Goal: Complete application form: Complete application form

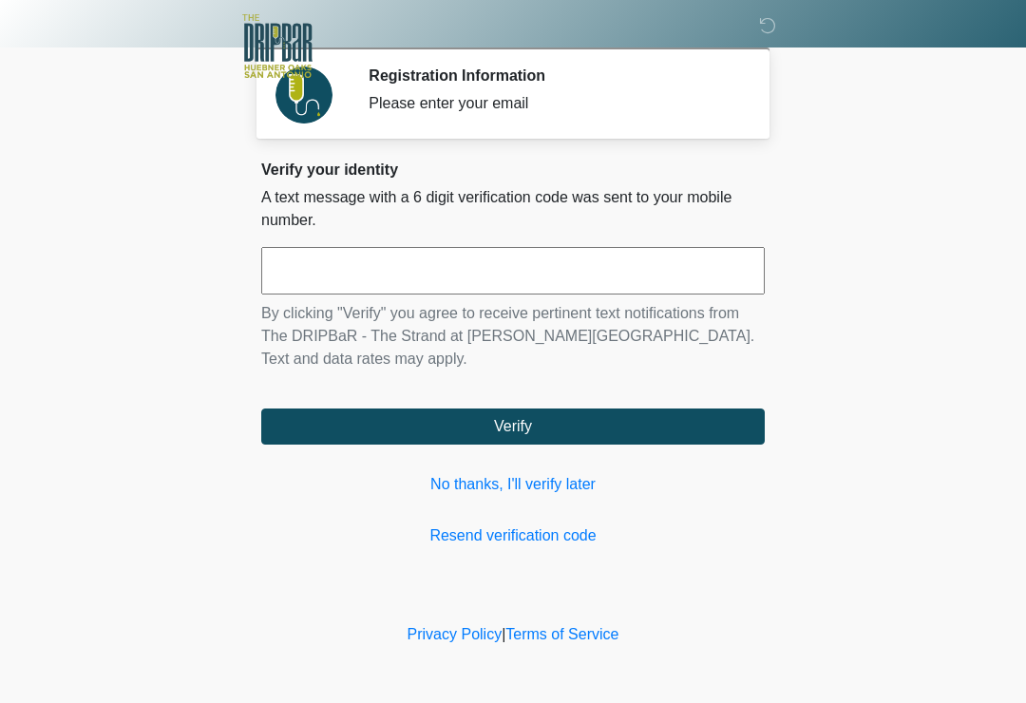
scroll to position [214, 154]
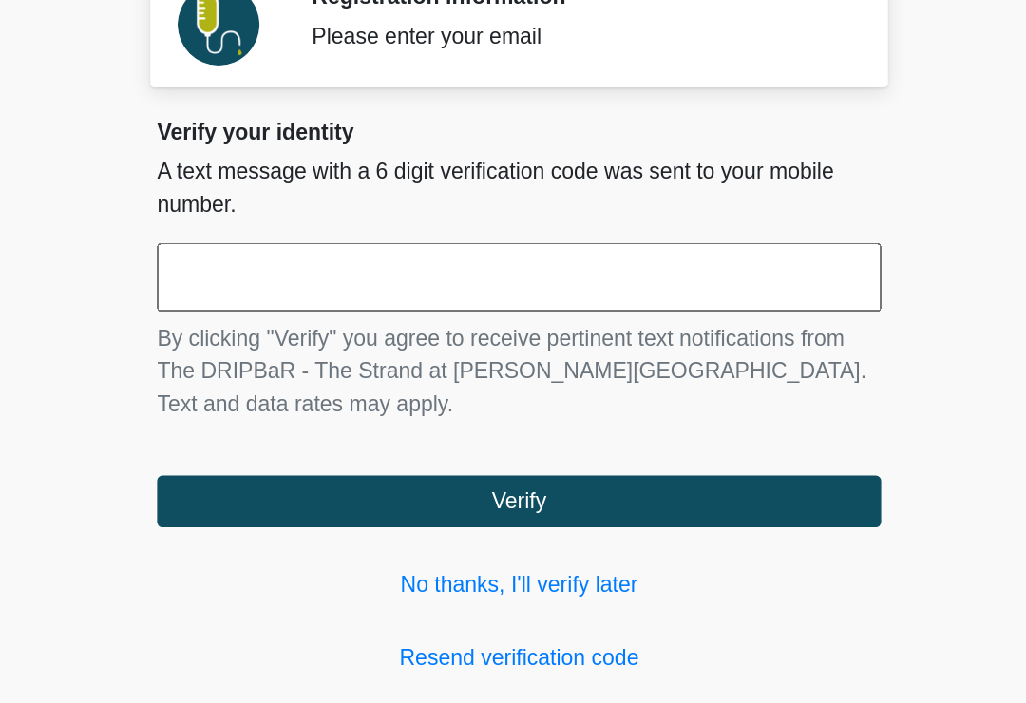
click at [502, 247] on input "text" at bounding box center [512, 270] width 503 height 47
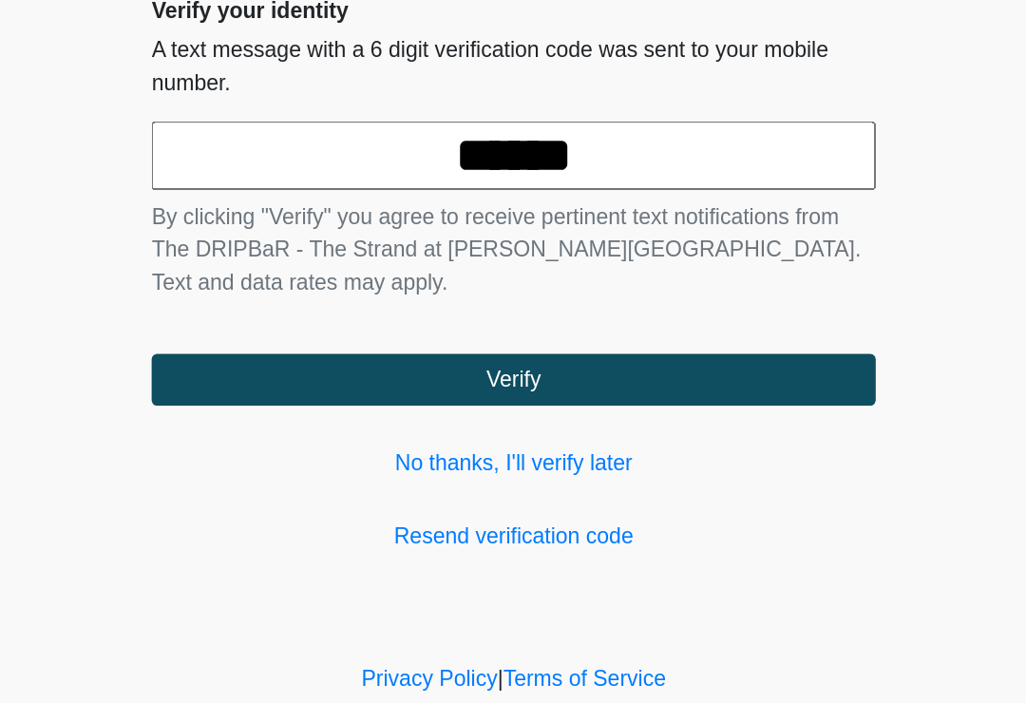
type input "******"
click at [406, 408] on button "Verify" at bounding box center [512, 426] width 503 height 36
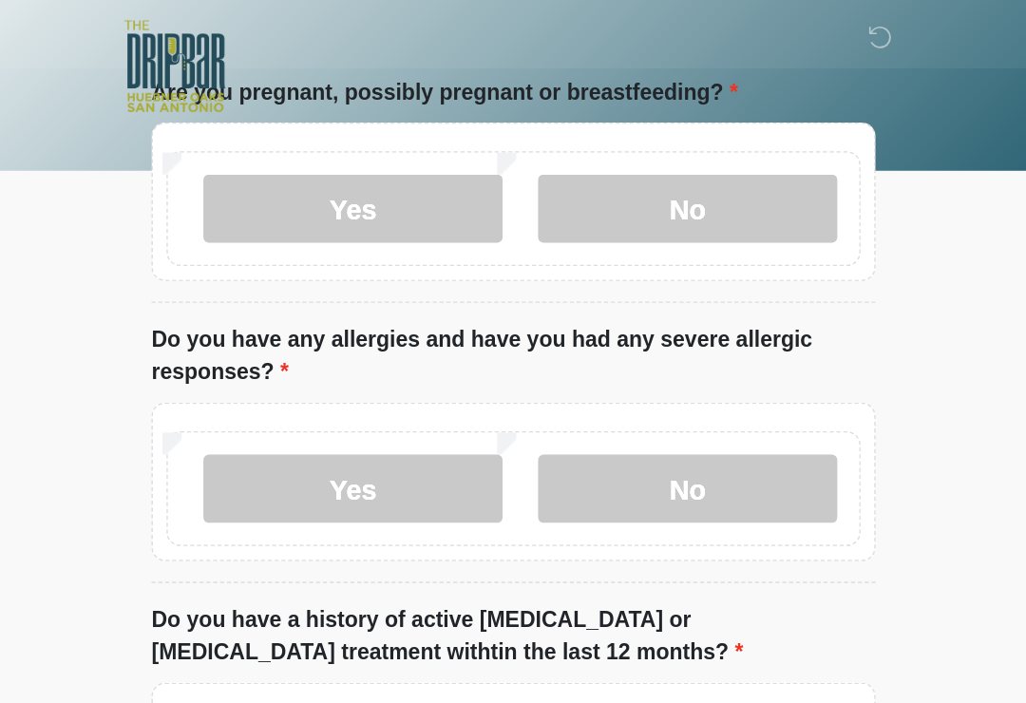
click at [261, 24] on input "What is your primary language?" at bounding box center [512, 6] width 503 height 36
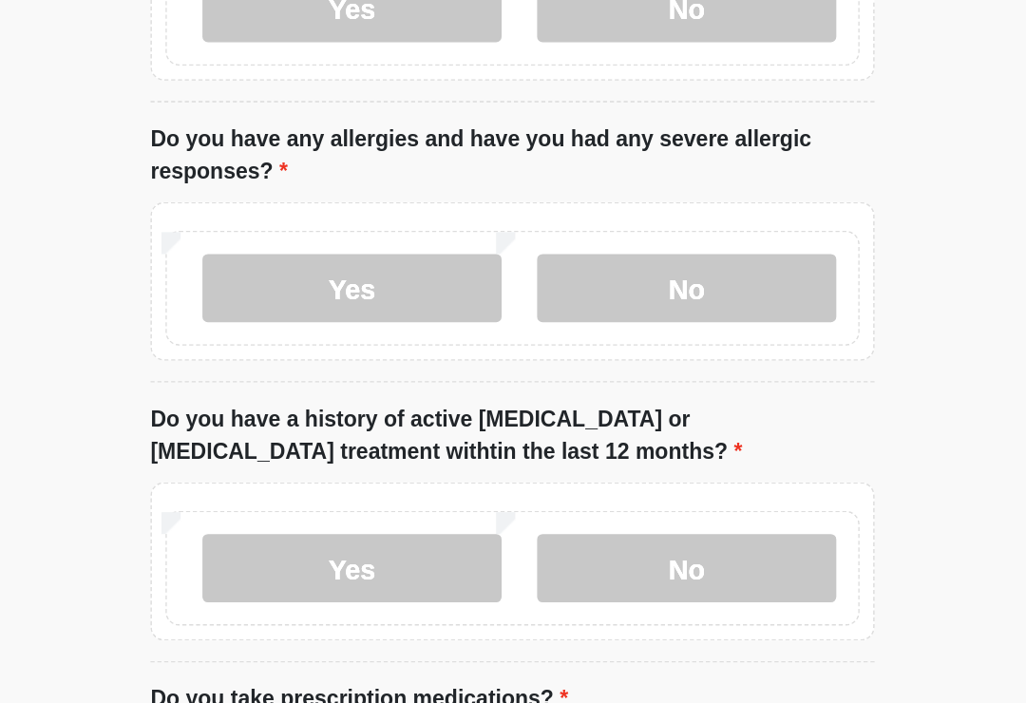
type input "*******"
click at [538, 169] on label "No" at bounding box center [634, 145] width 208 height 47
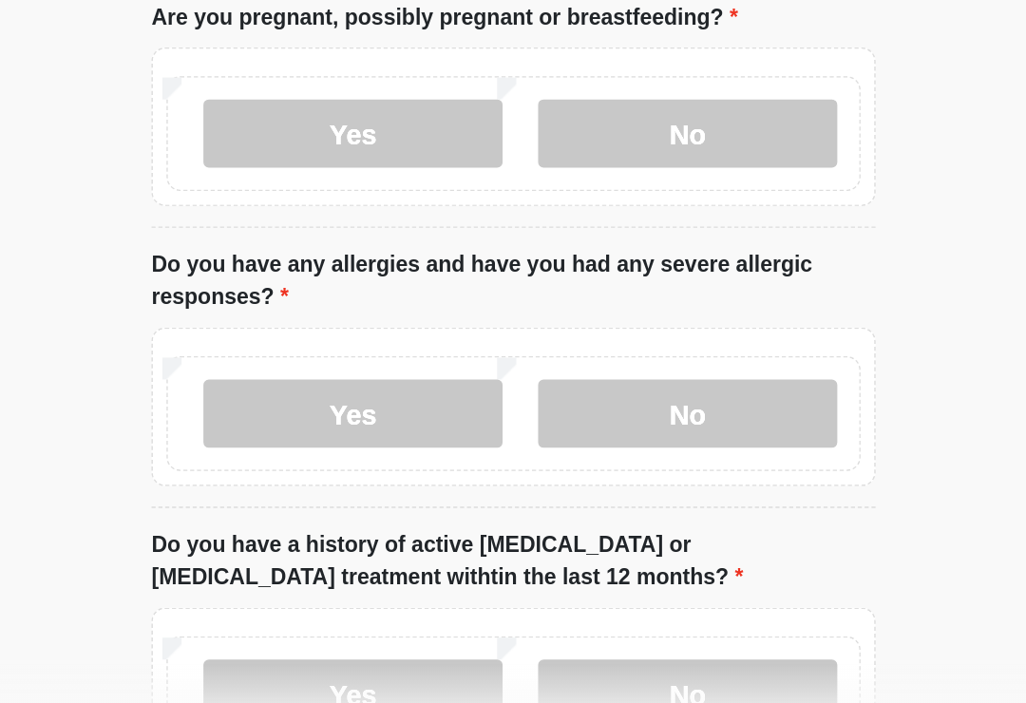
scroll to position [72, 0]
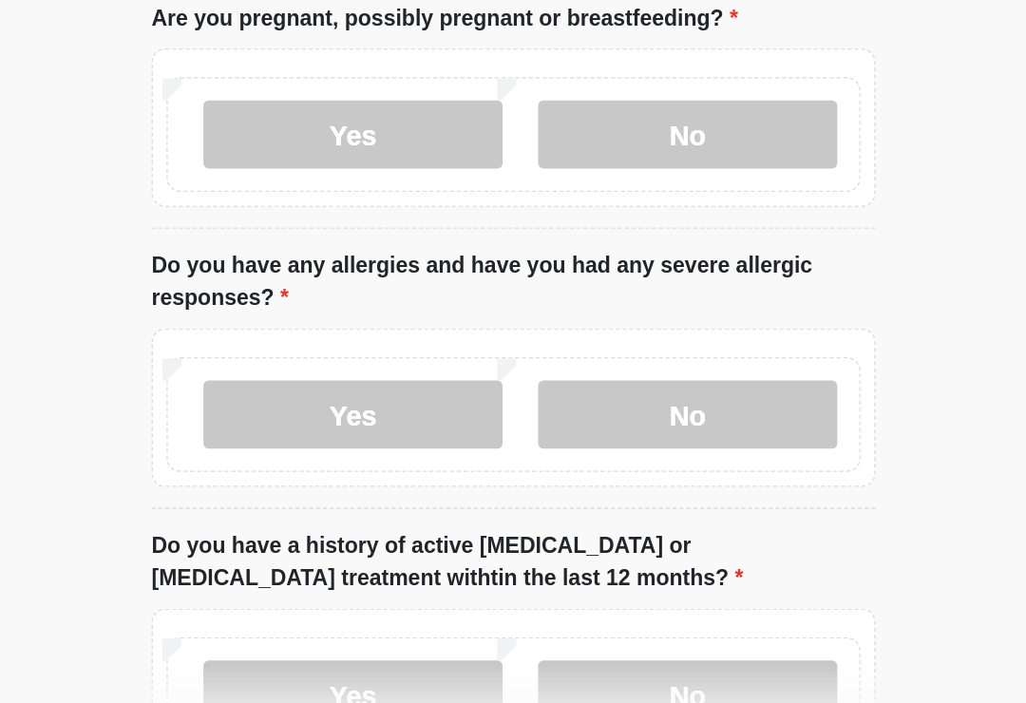
click at [297, 458] on label "Yes" at bounding box center [401, 481] width 208 height 47
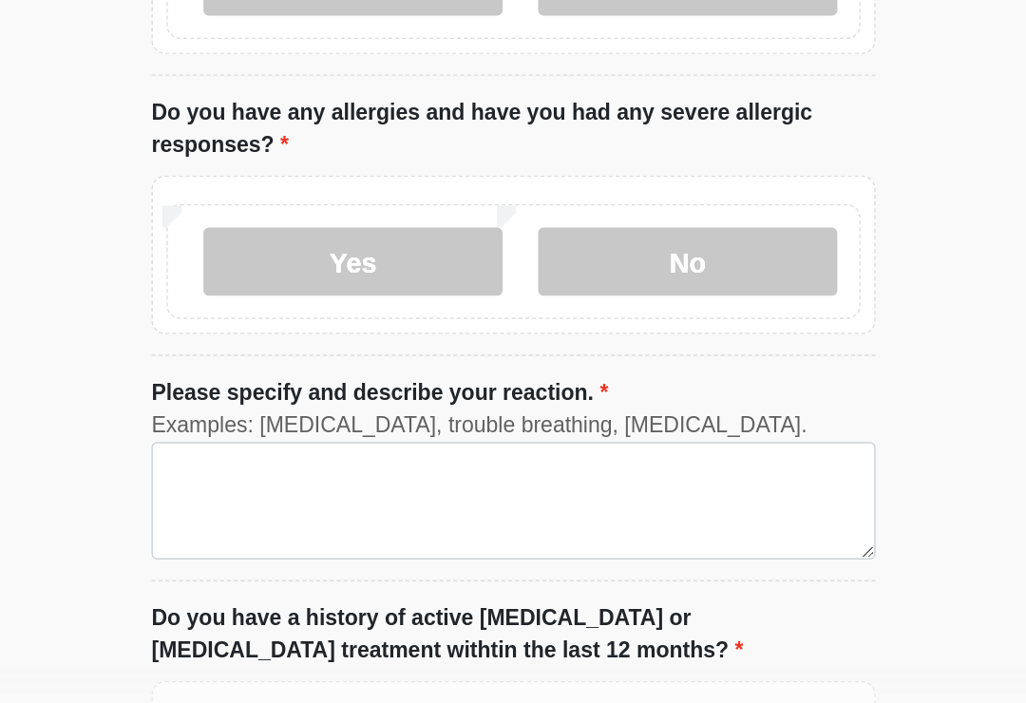
scroll to position [180, 0]
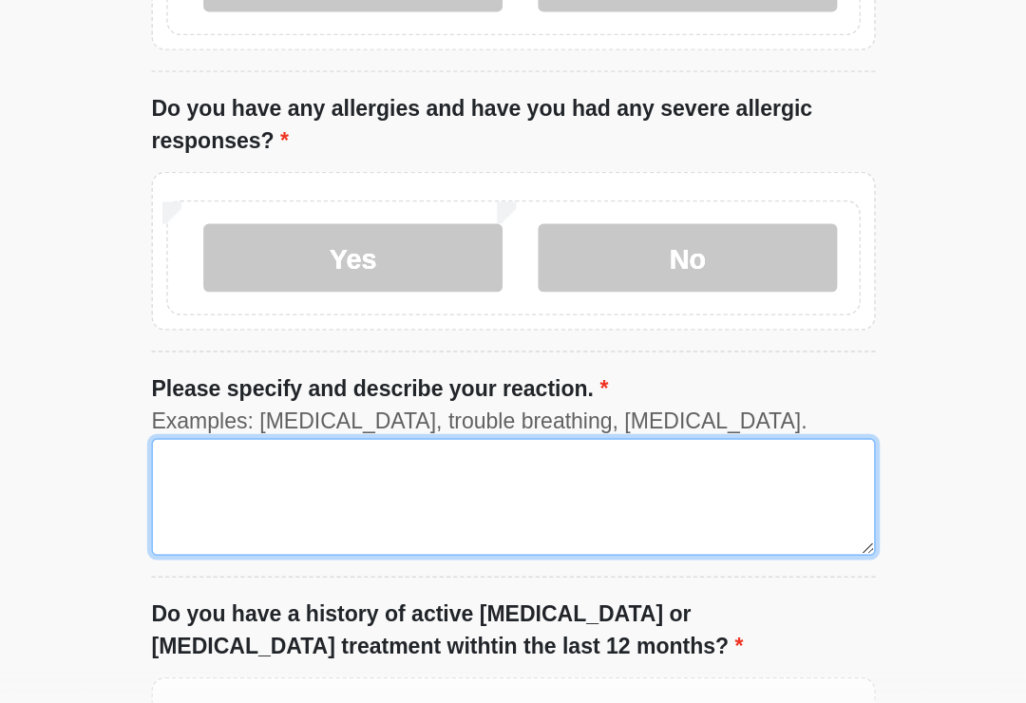
click at [261, 499] on textarea "Please specify and describe your reaction." at bounding box center [512, 540] width 503 height 82
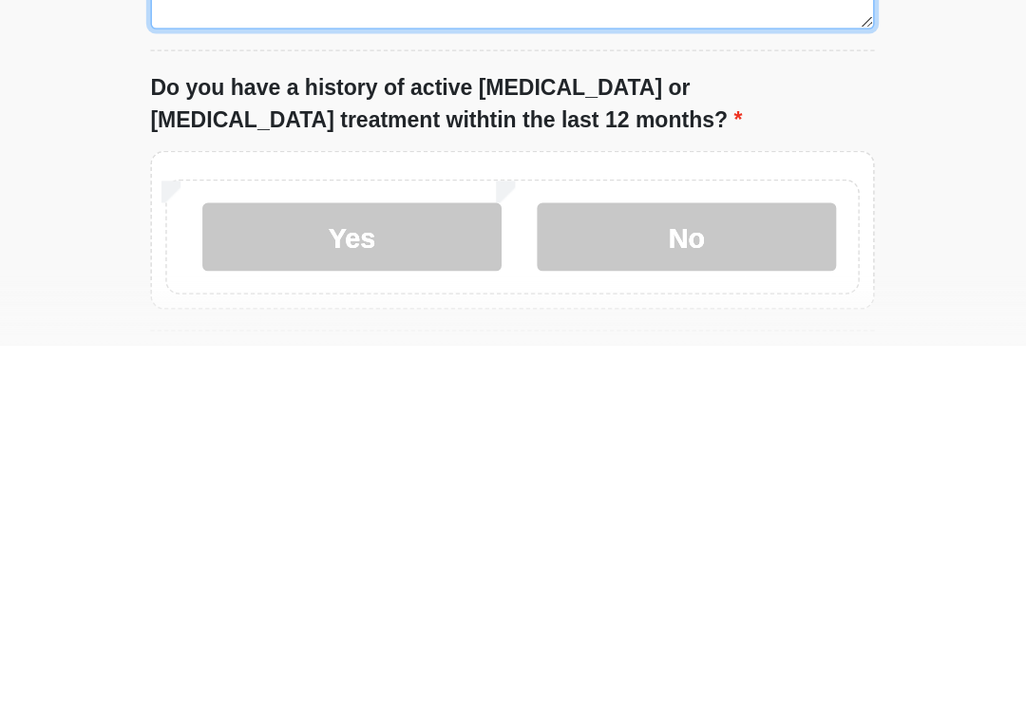
scroll to position [277, 0]
type textarea "*****"
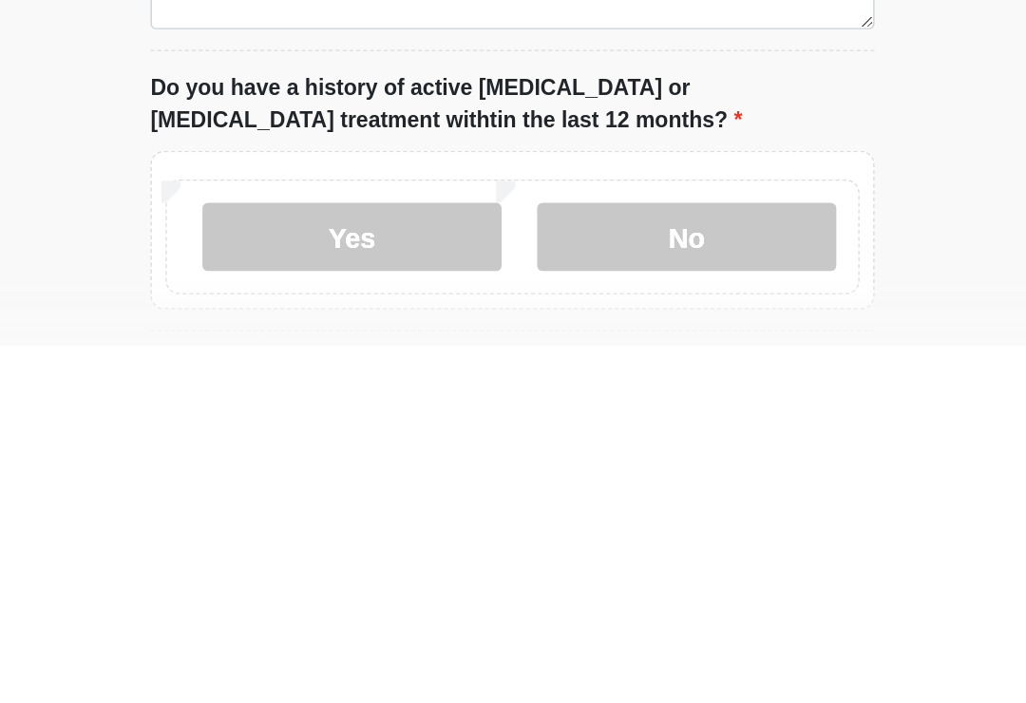
click at [555, 604] on label "No" at bounding box center [634, 627] width 208 height 47
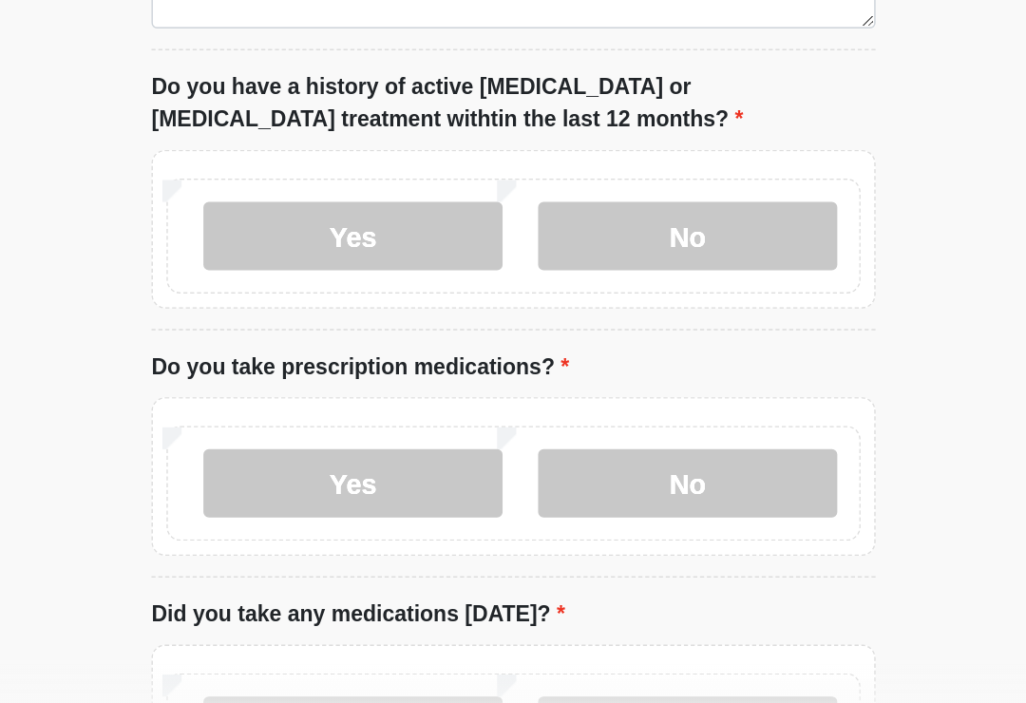
click at [297, 506] on label "Yes" at bounding box center [401, 529] width 208 height 47
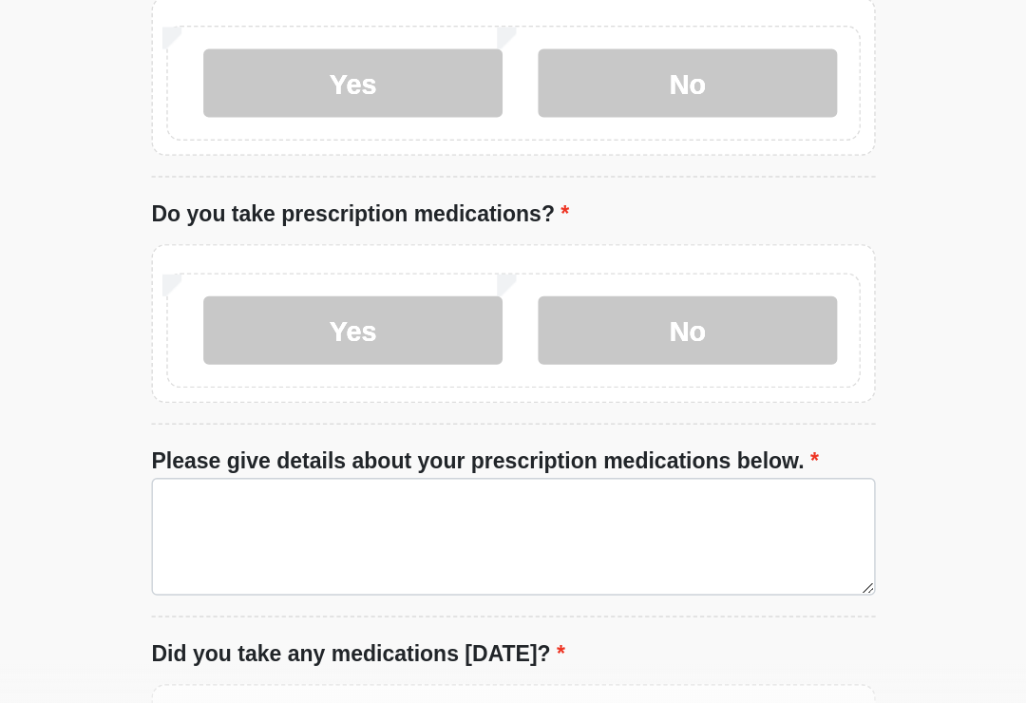
scroll to position [656, 0]
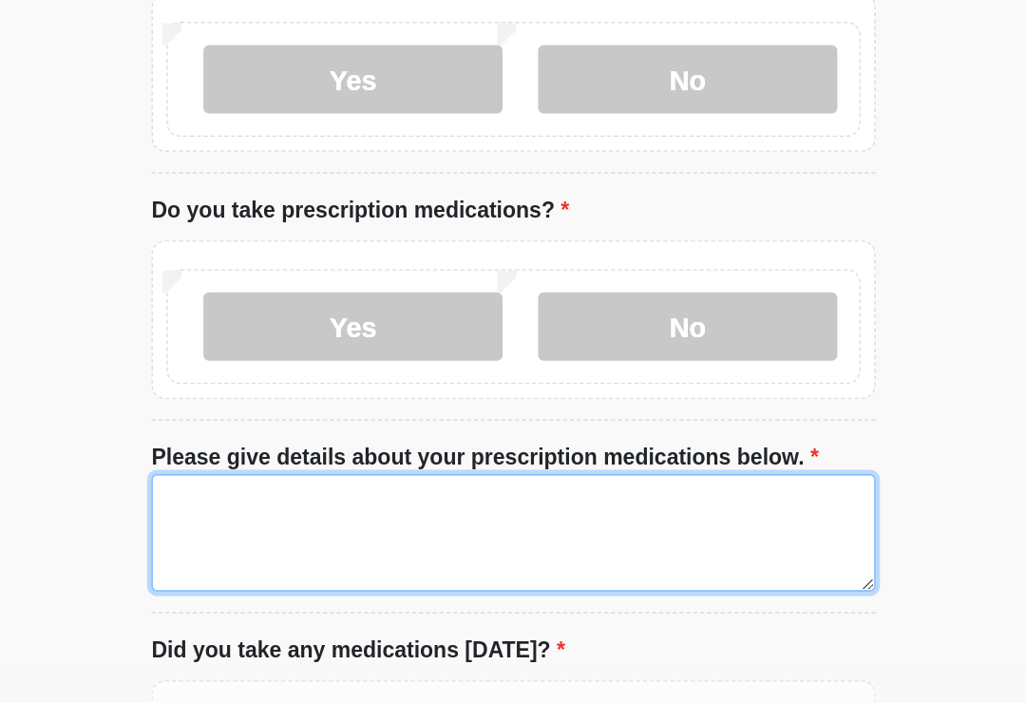
click at [261, 523] on textarea "Please give details about your prescription medications below." at bounding box center [512, 564] width 503 height 82
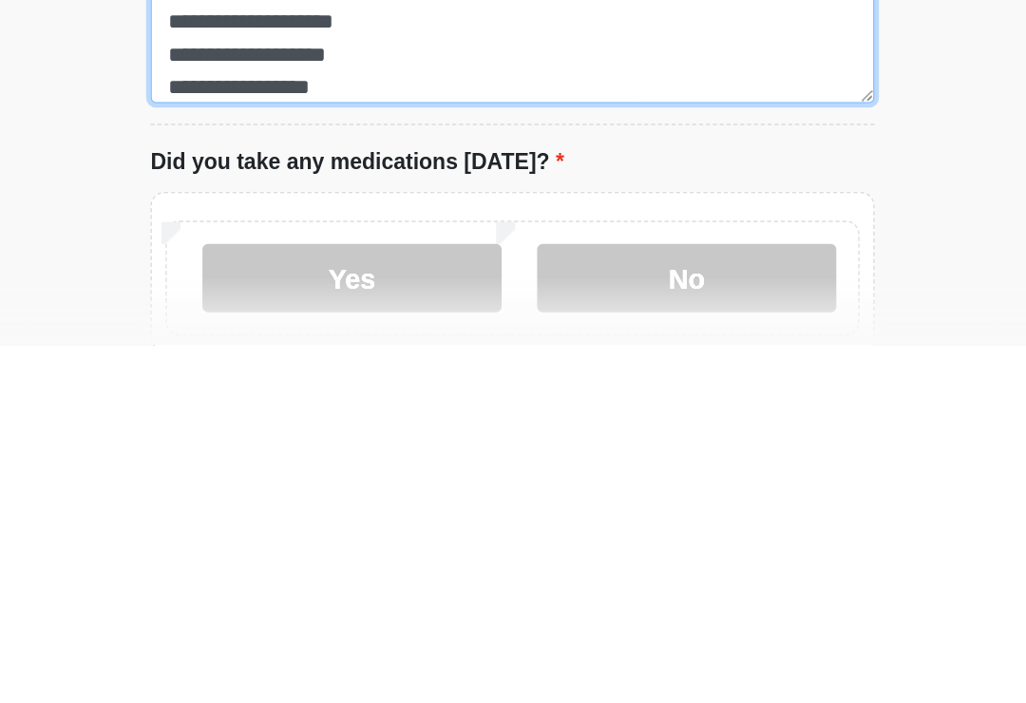
scroll to position [729, 0]
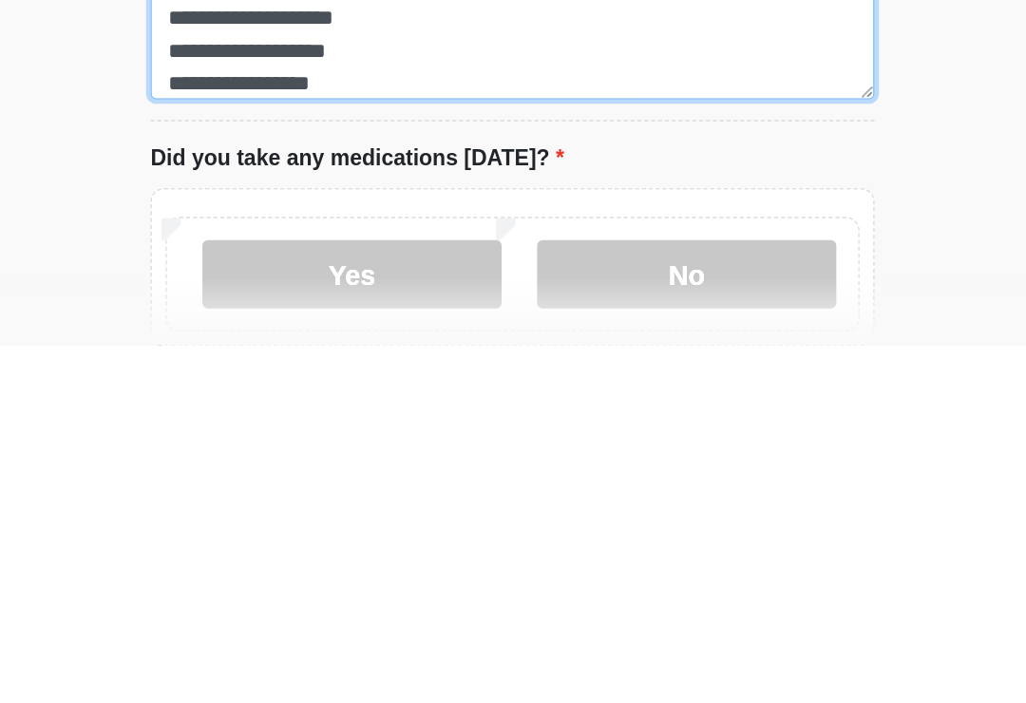
type textarea "**********"
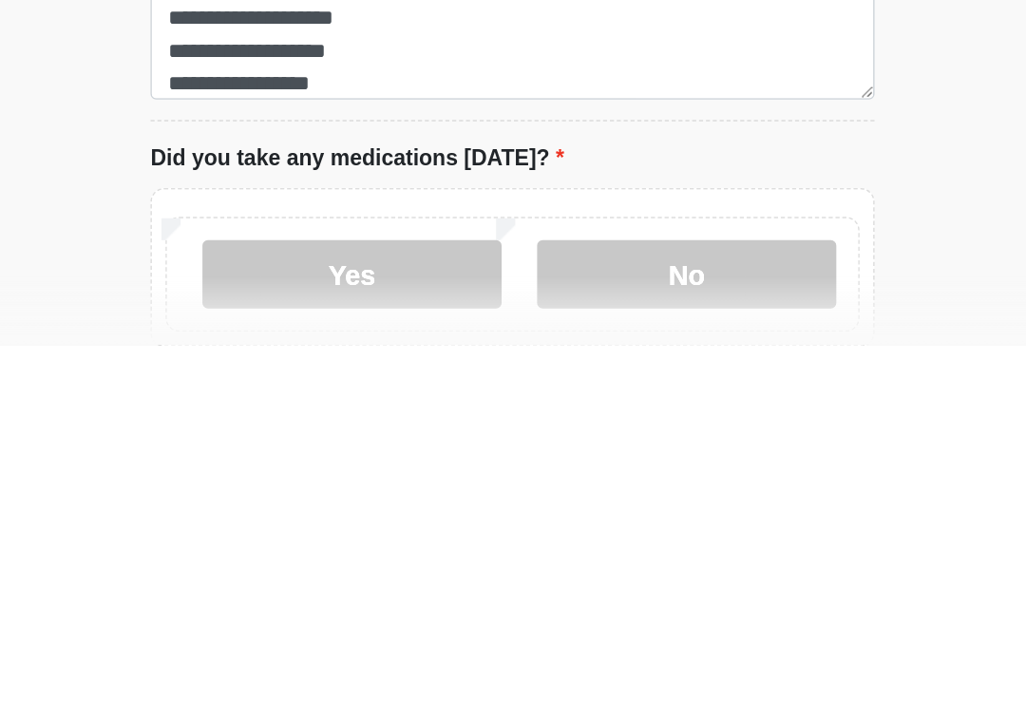
click at [297, 630] on label "Yes" at bounding box center [401, 653] width 208 height 47
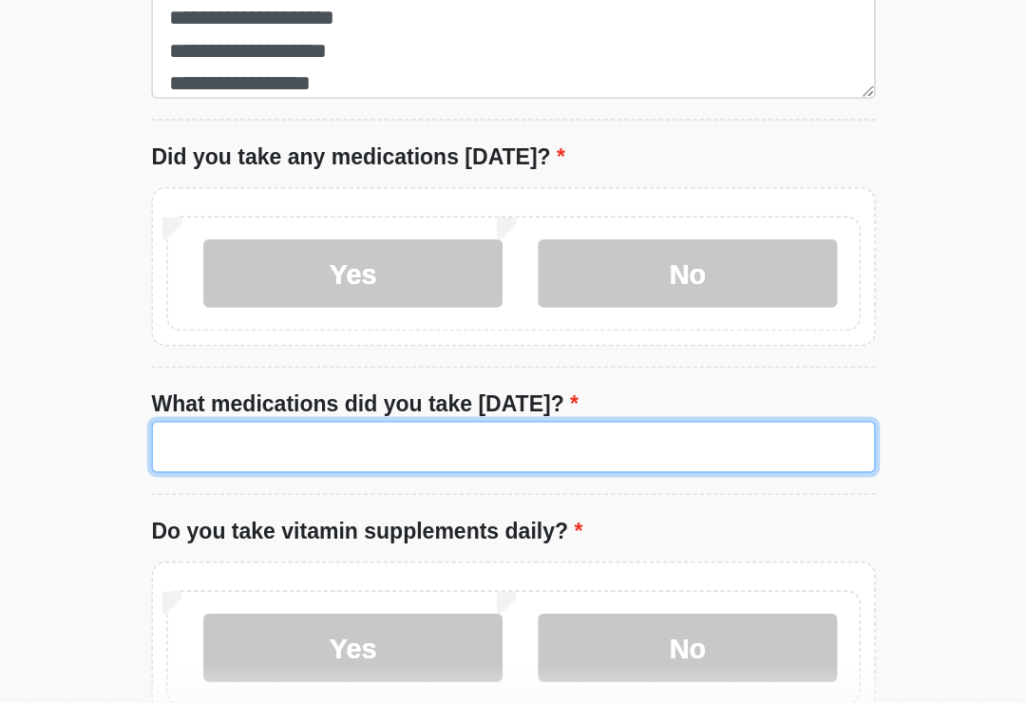
click at [340, 486] on input "What medications did you take today?" at bounding box center [512, 504] width 503 height 36
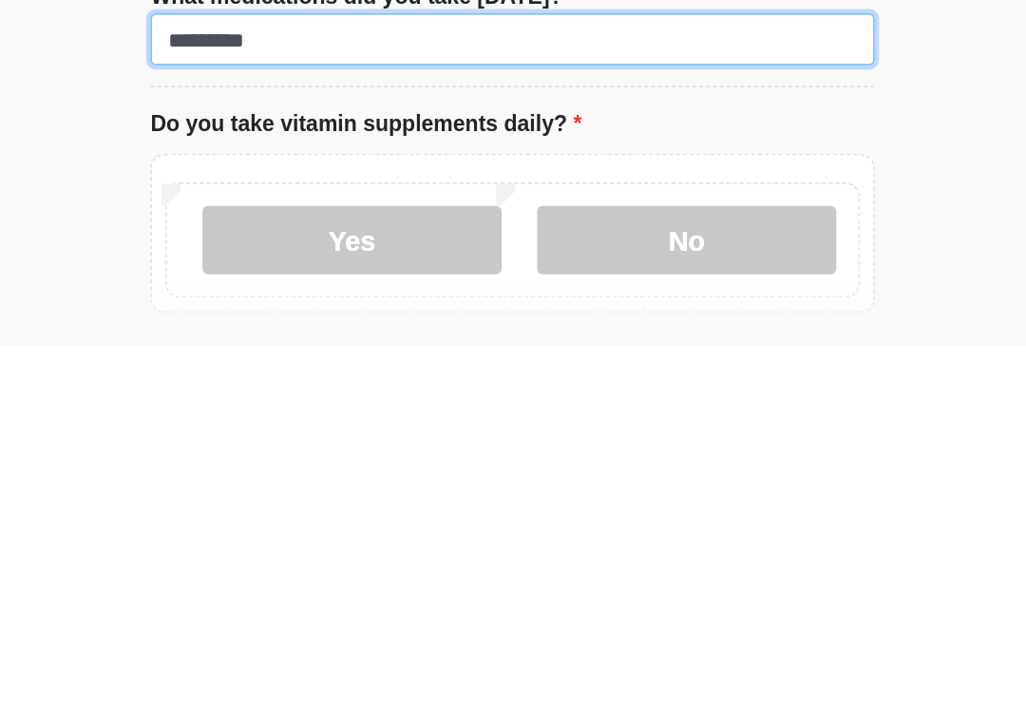
scroll to position [1023, 0]
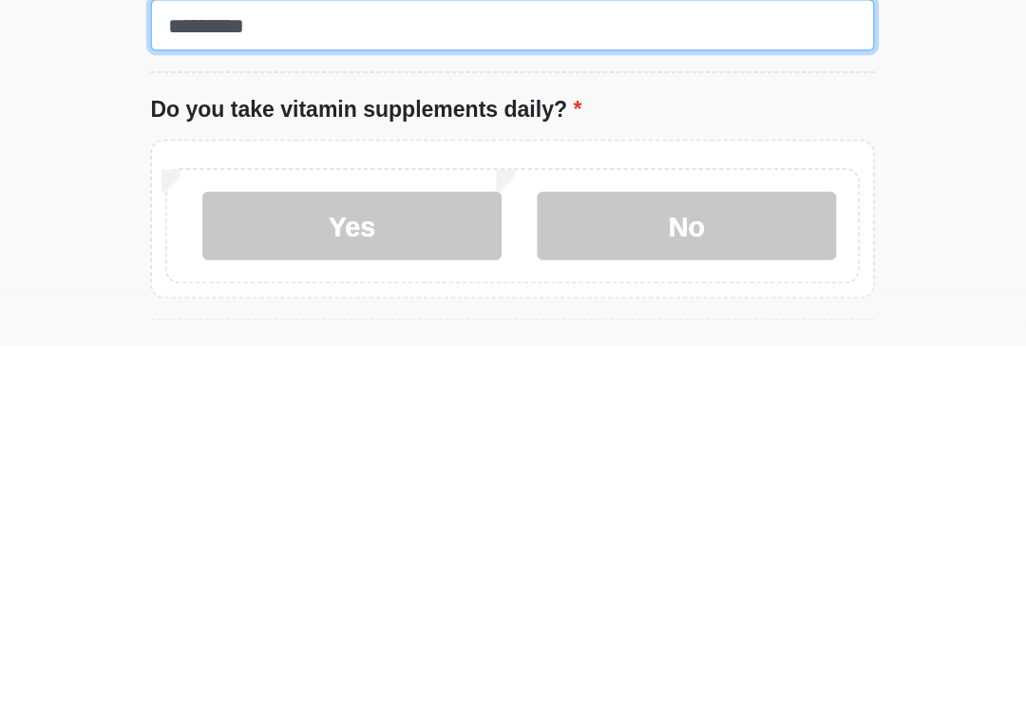
type input "*********"
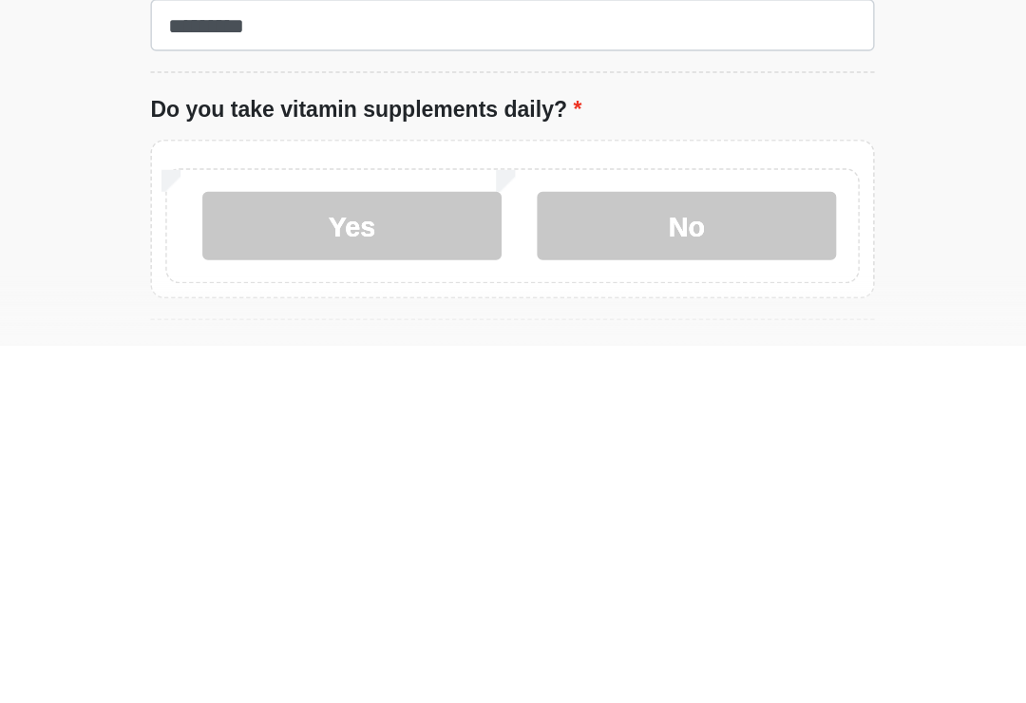
click at [530, 596] on label "No" at bounding box center [634, 619] width 208 height 47
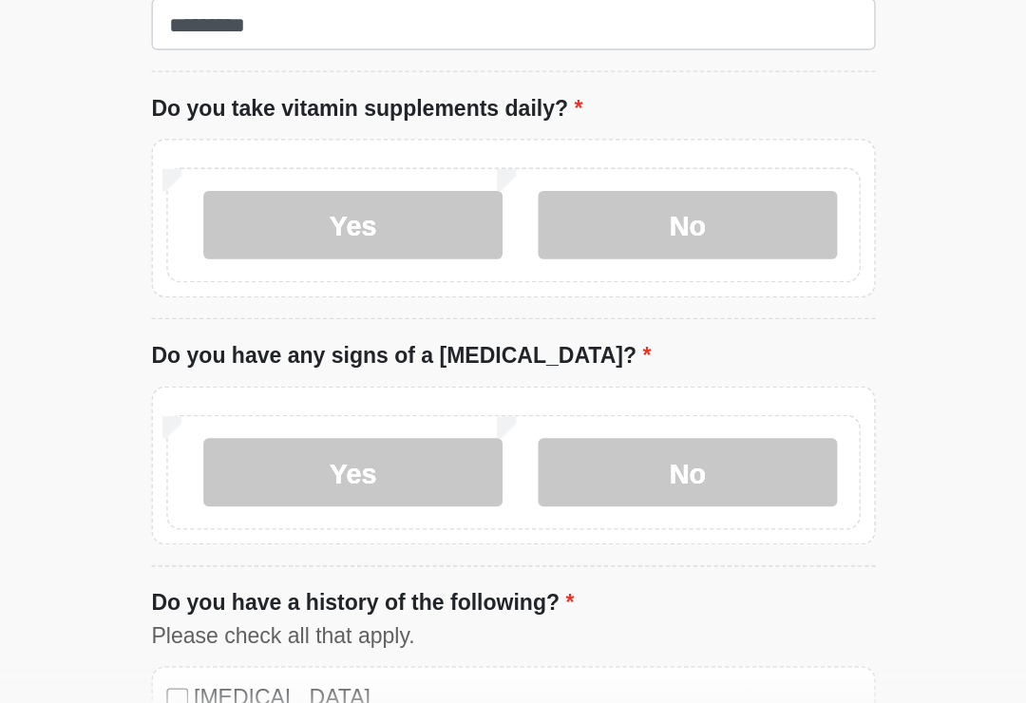
click at [530, 499] on label "No" at bounding box center [634, 522] width 208 height 47
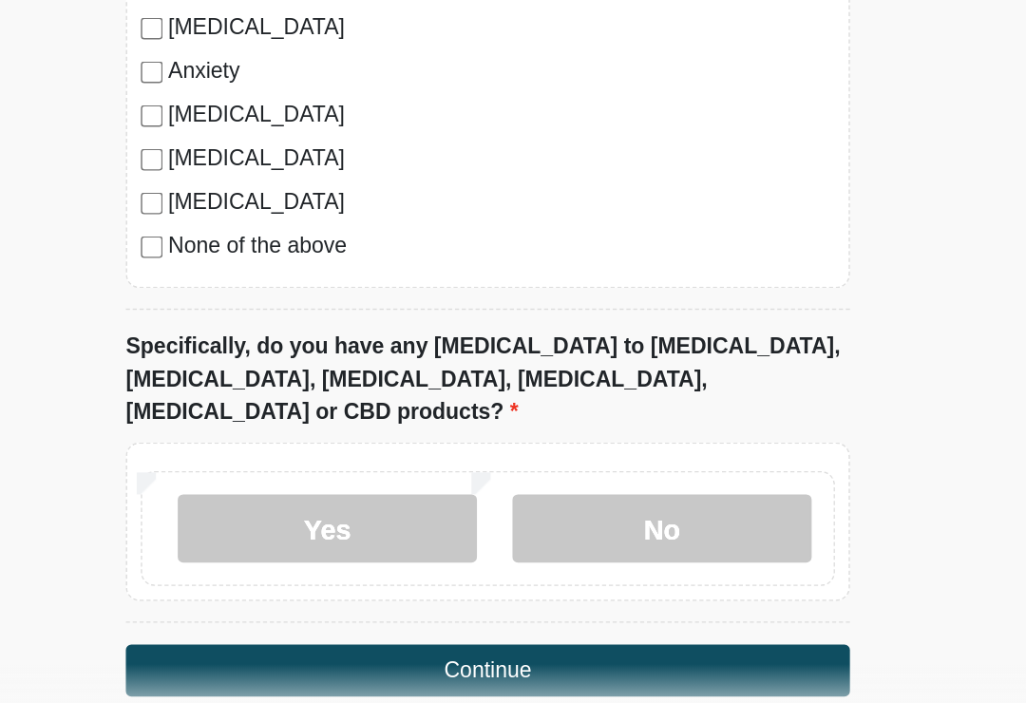
scroll to position [1945, 0]
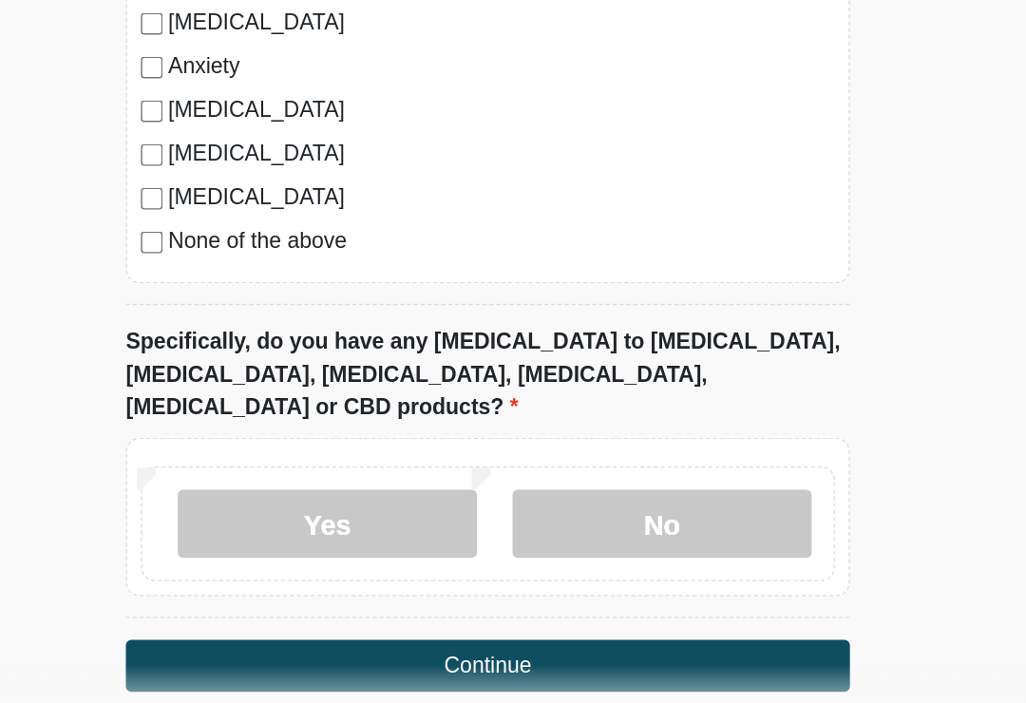
click at [530, 534] on label "No" at bounding box center [634, 557] width 208 height 47
click at [480, 638] on button "Continue" at bounding box center [512, 656] width 503 height 36
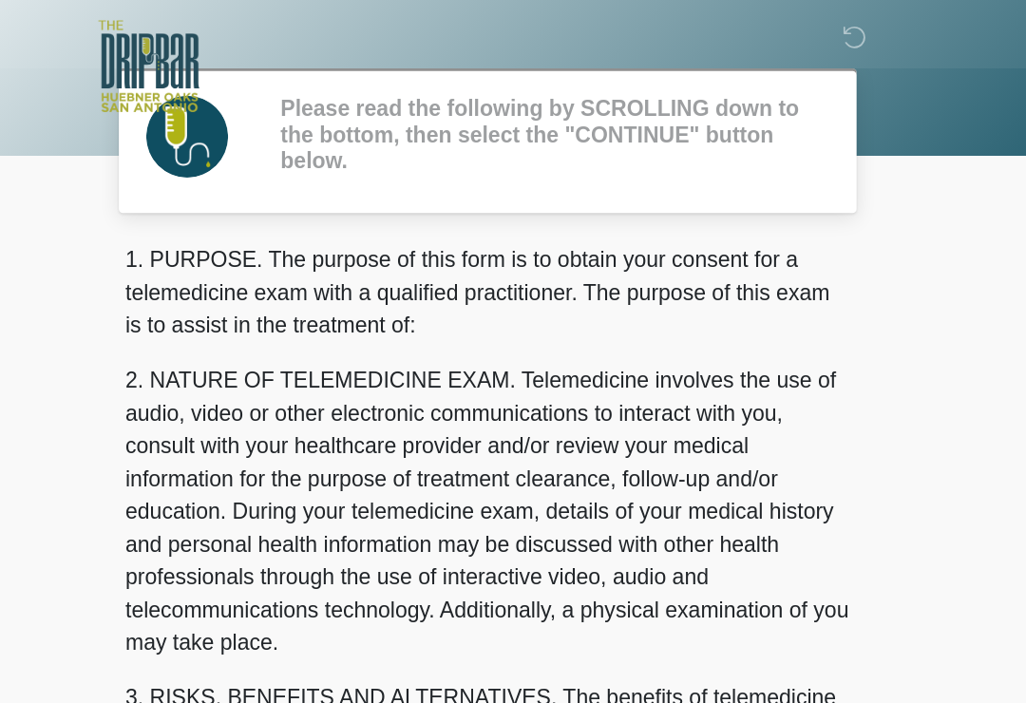
scroll to position [0, 0]
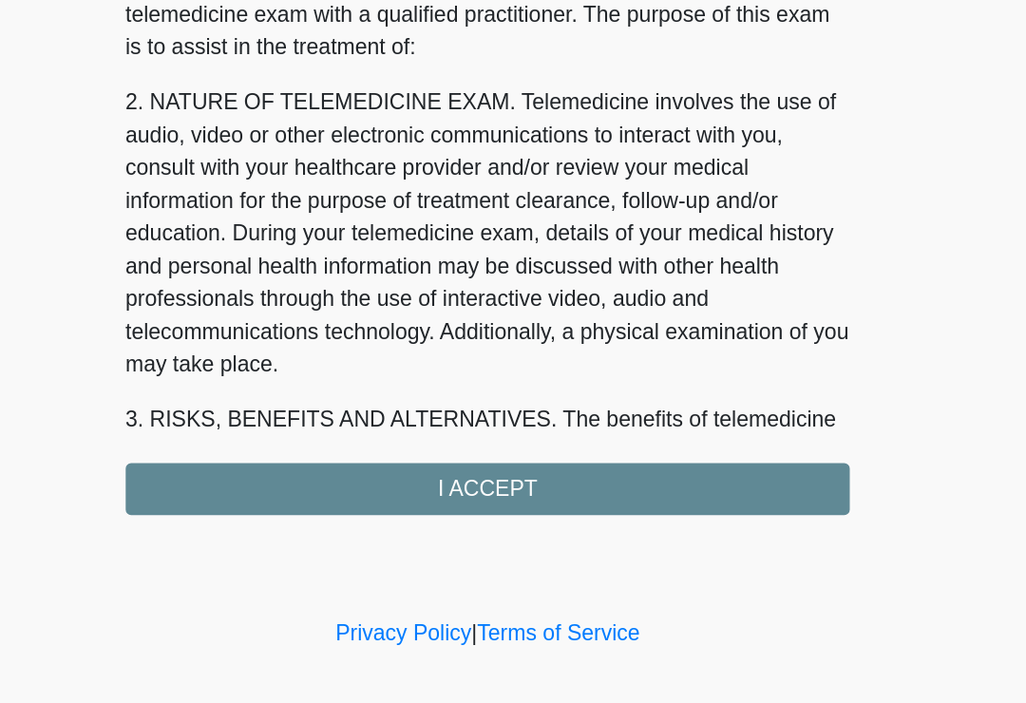
click at [359, 341] on div "1. PURPOSE. The purpose of this form is to obtain your consent for a telemedici…" at bounding box center [512, 361] width 503 height 382
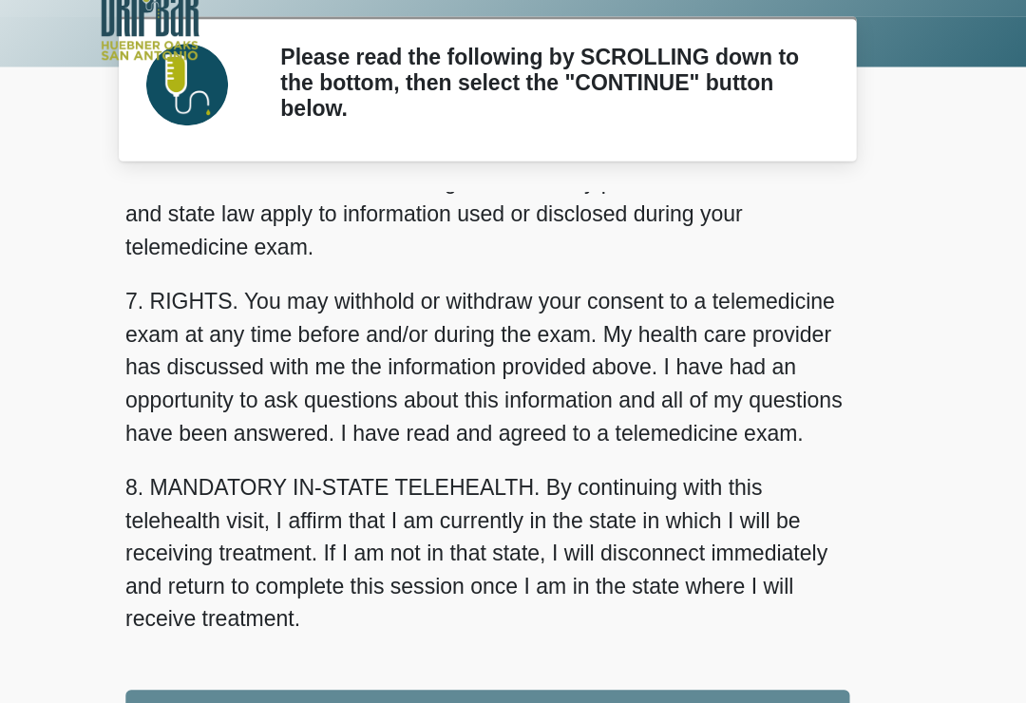
scroll to position [802, 0]
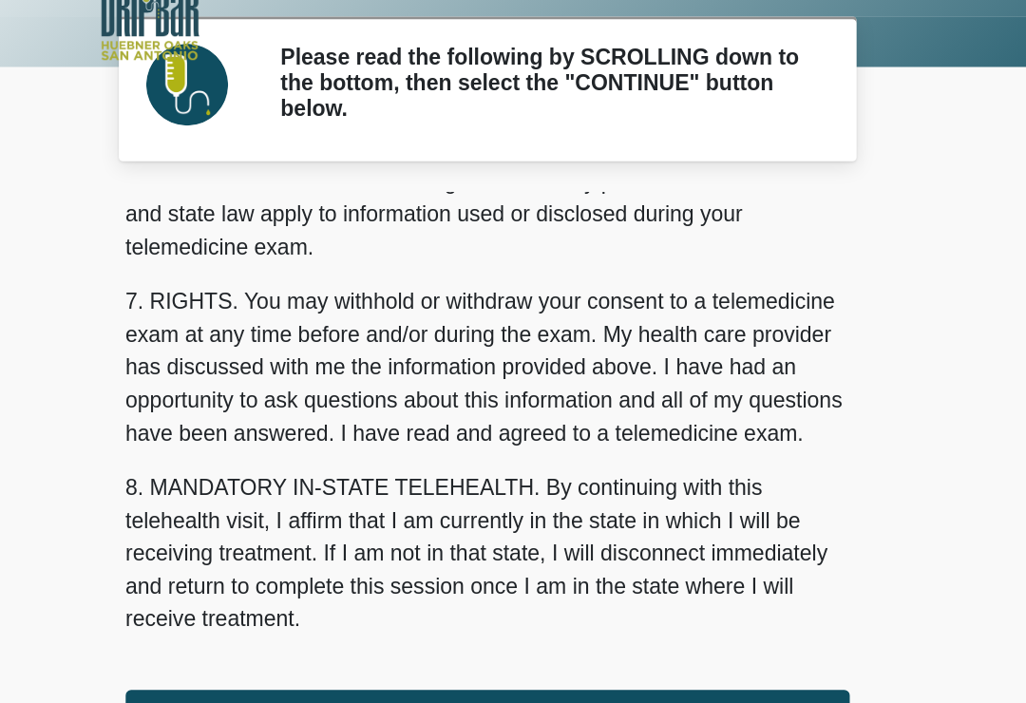
click at [367, 516] on button "I ACCEPT" at bounding box center [512, 534] width 503 height 36
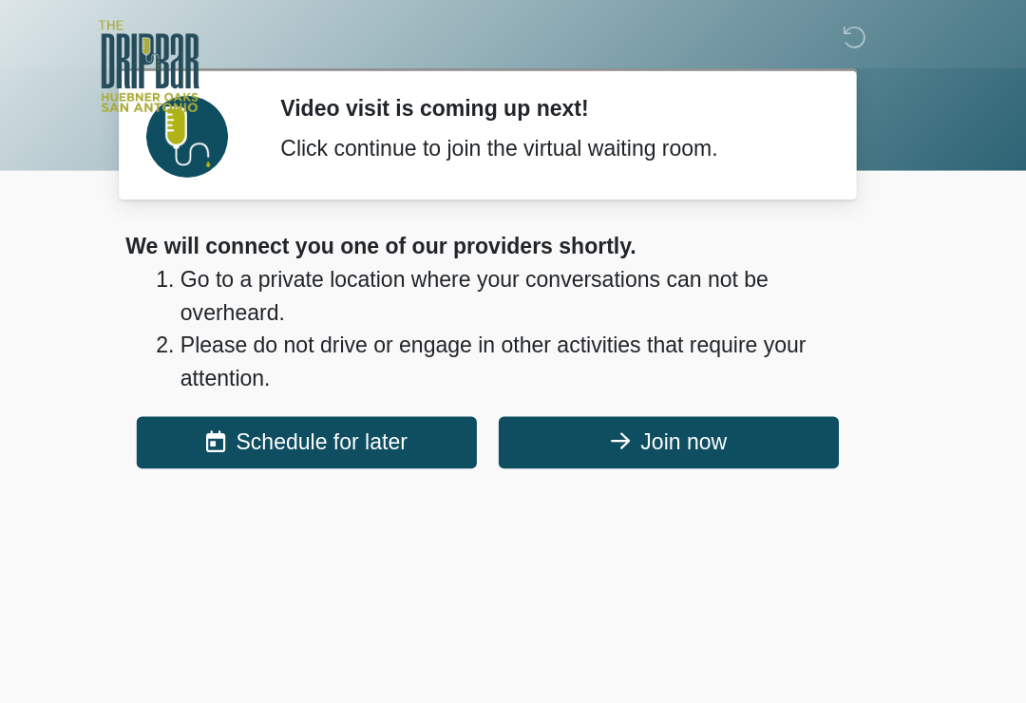
click at [520, 303] on button "Join now" at bounding box center [638, 308] width 236 height 36
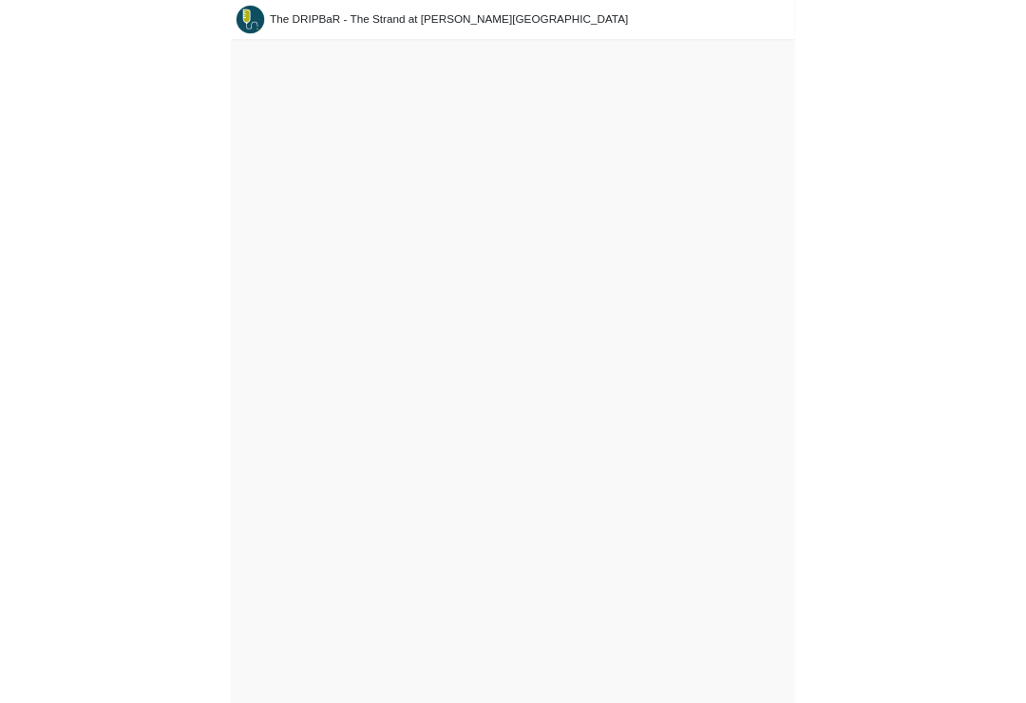
scroll to position [6, 0]
